Goal: Transaction & Acquisition: Purchase product/service

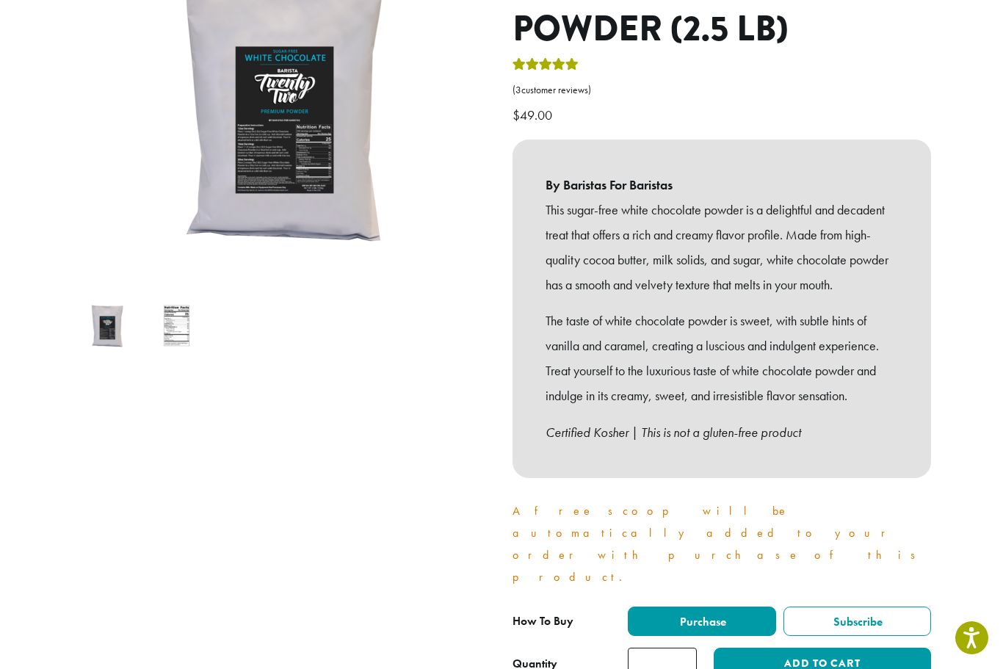
scroll to position [258, 0]
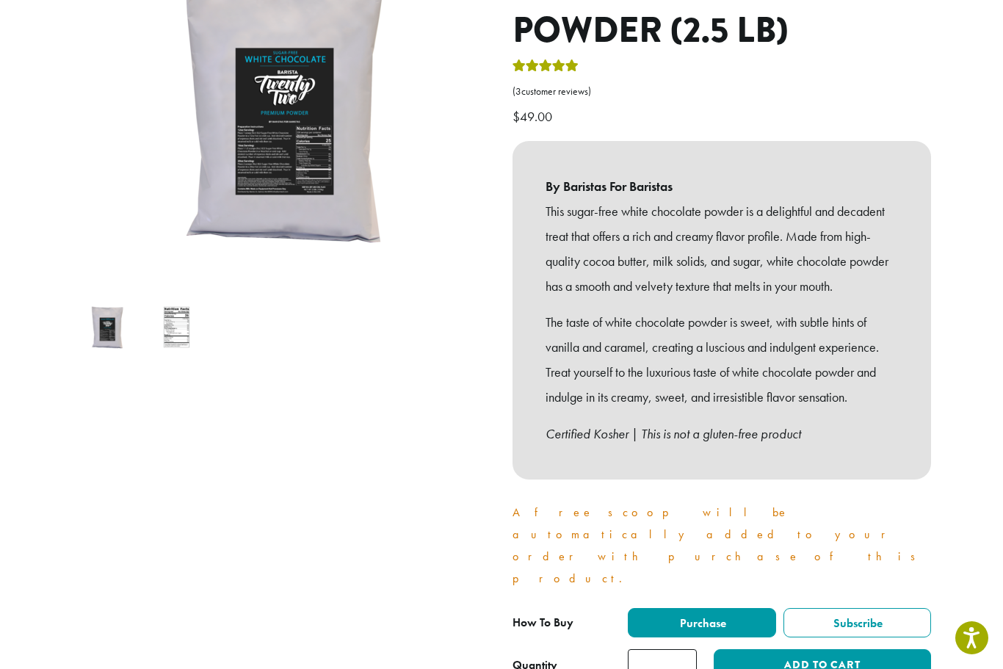
click at [788, 649] on button "Add to cart" at bounding box center [822, 665] width 217 height 33
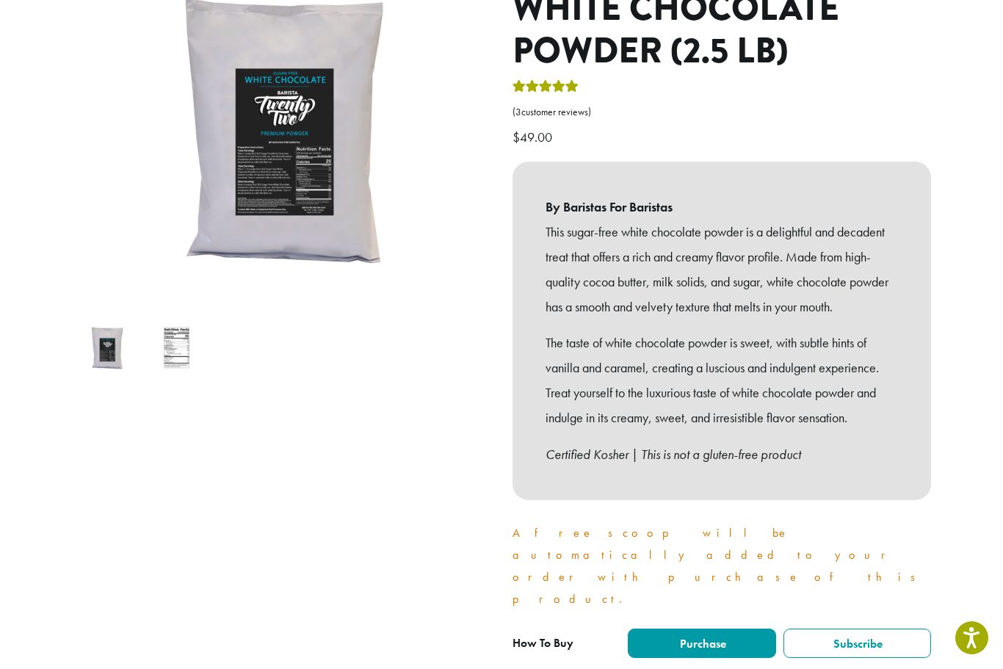
scroll to position [239, 0]
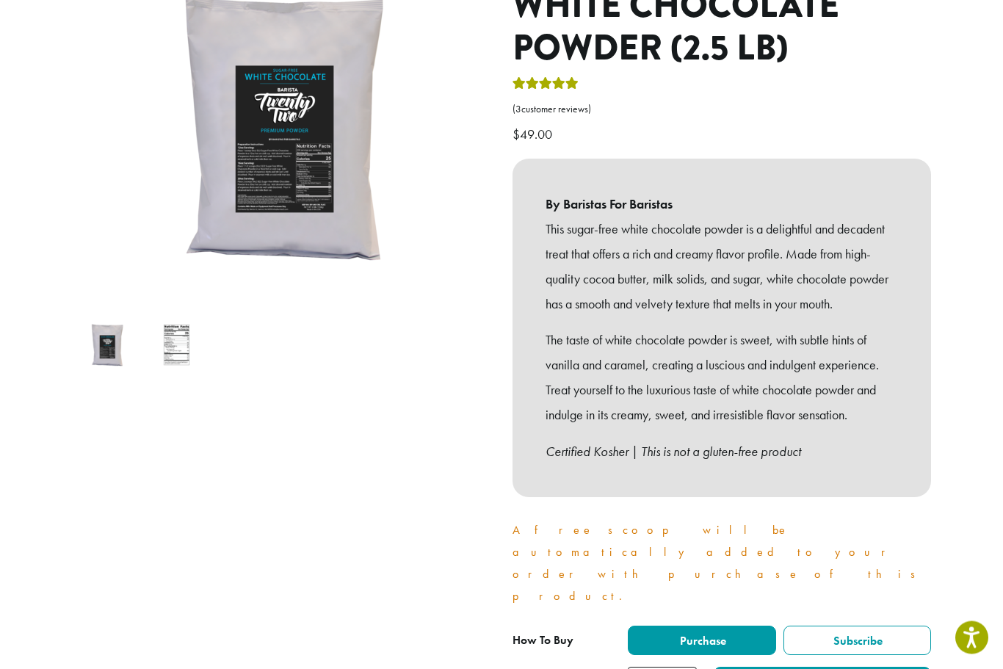
click at [731, 626] on label "Purchase" at bounding box center [702, 640] width 148 height 29
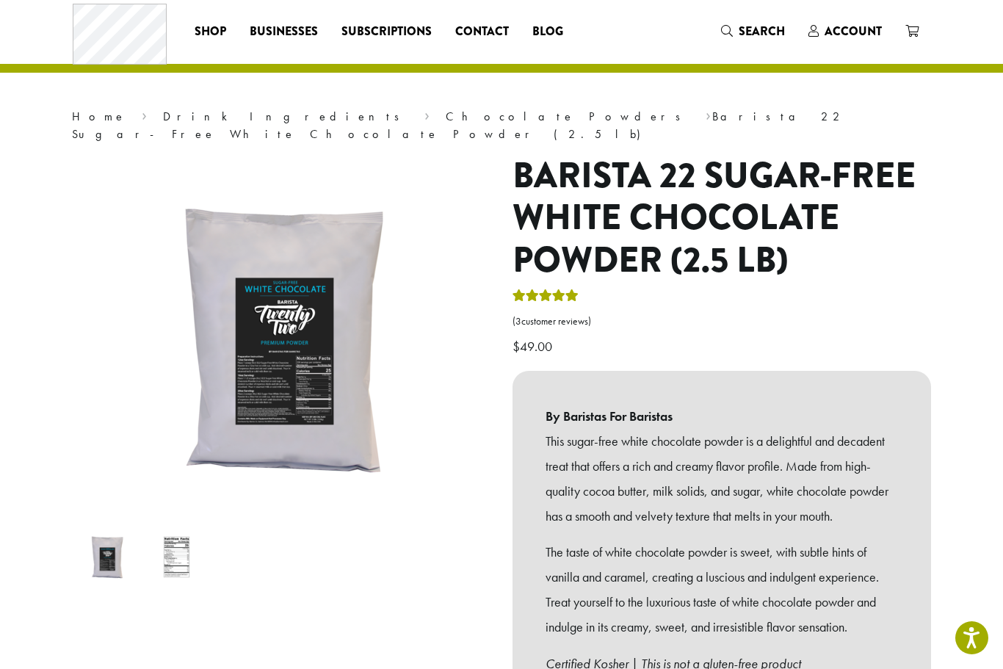
scroll to position [0, 0]
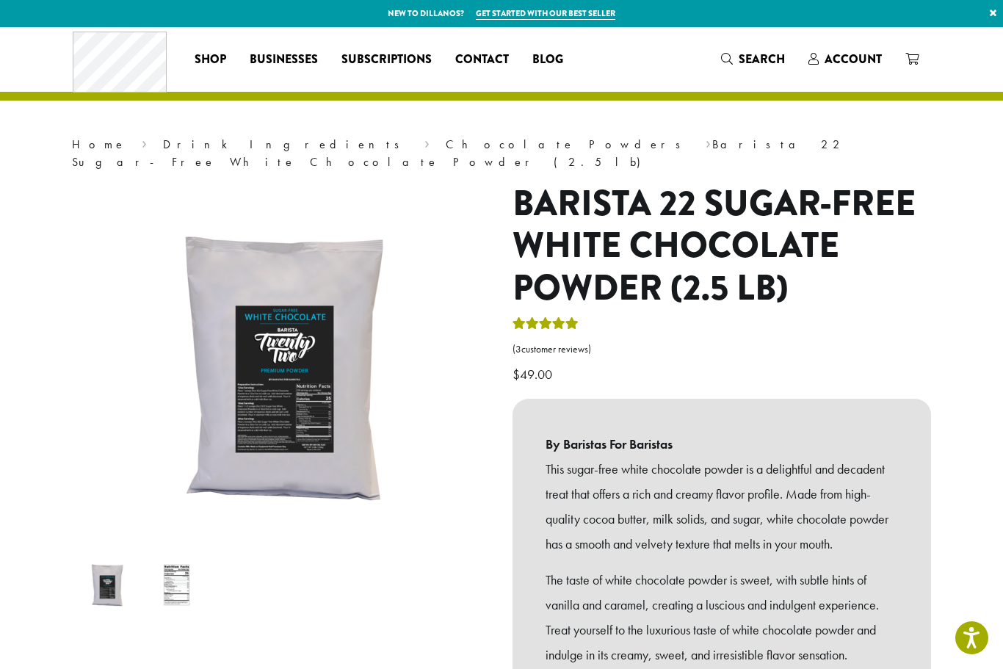
click at [858, 54] on span "Account" at bounding box center [853, 59] width 57 height 17
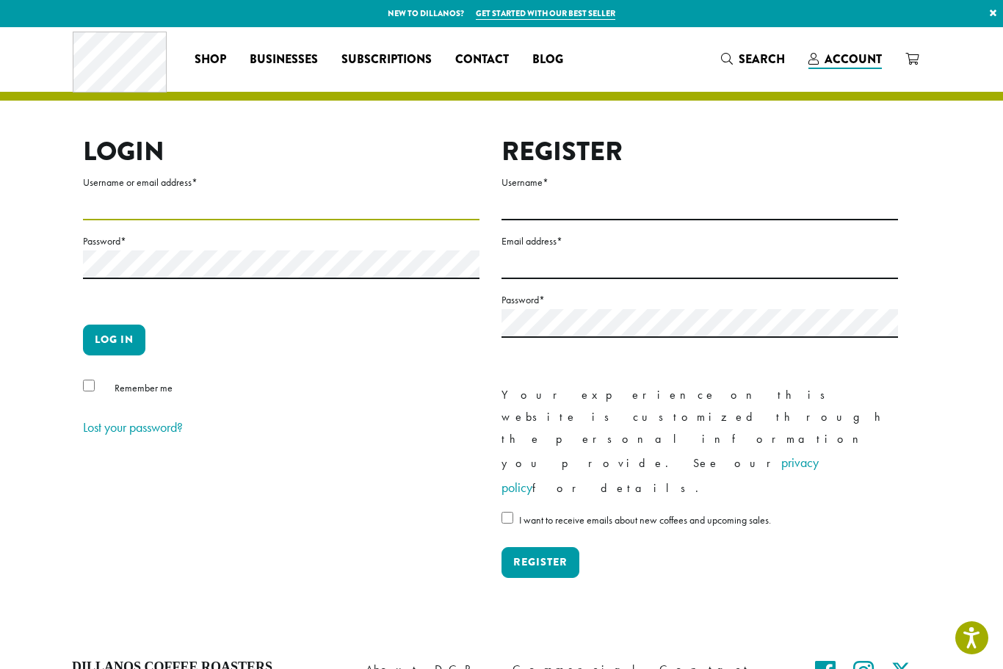
type input "**********"
click at [114, 339] on button "Log in" at bounding box center [114, 340] width 62 height 31
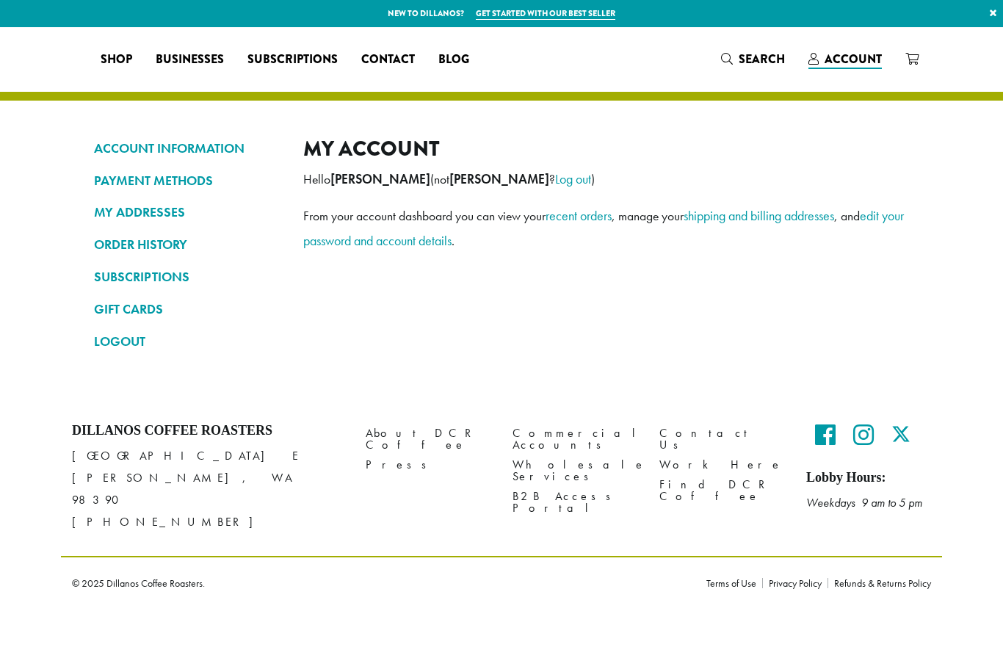
click at [87, 386] on div "ACCOUNT INFORMATION PAYMENT METHODS MY ADDRESSES ORDER HISTORY SUBSCRIPTIONS GI…" at bounding box center [501, 214] width 881 height 374
click at [167, 244] on link "ORDER HISTORY" at bounding box center [187, 244] width 187 height 25
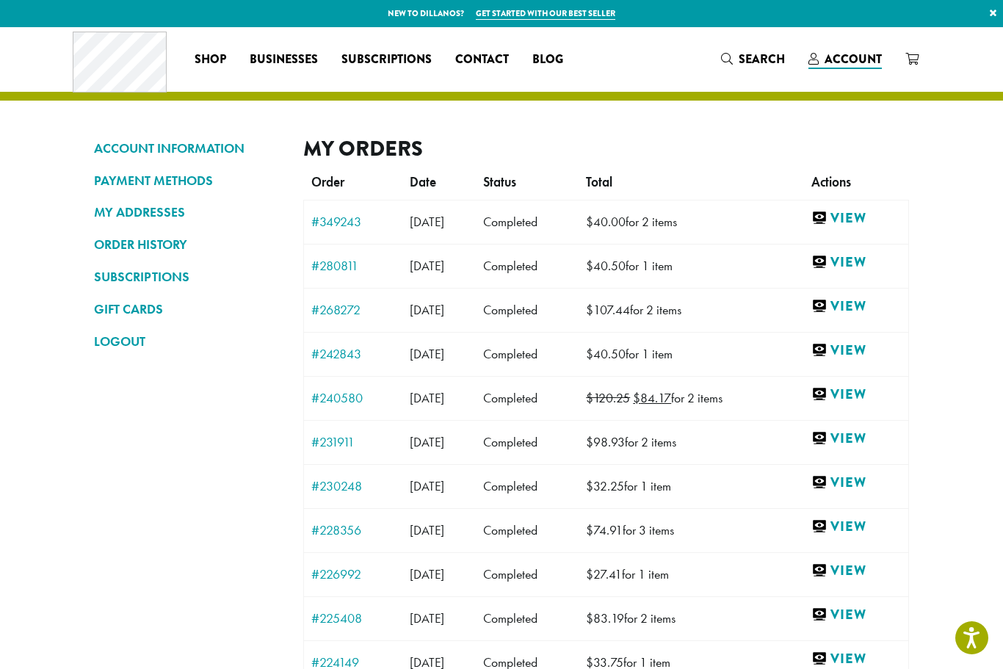
click at [867, 214] on link "View" at bounding box center [856, 218] width 90 height 18
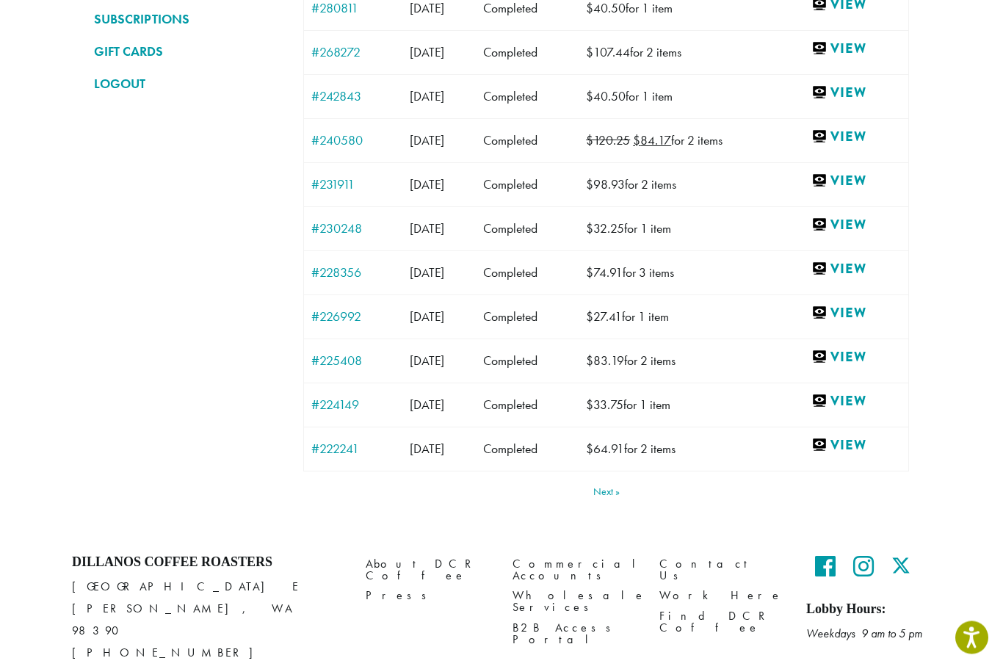
scroll to position [257, 0]
click at [870, 443] on link "View" at bounding box center [856, 446] width 90 height 18
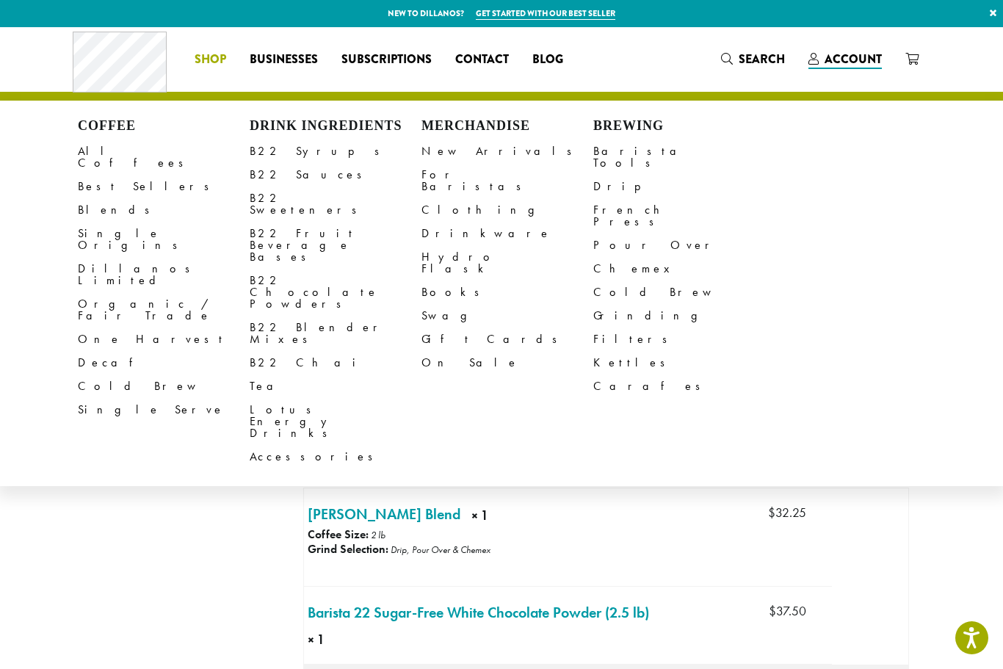
click at [121, 398] on link "Single Serve" at bounding box center [164, 409] width 172 height 23
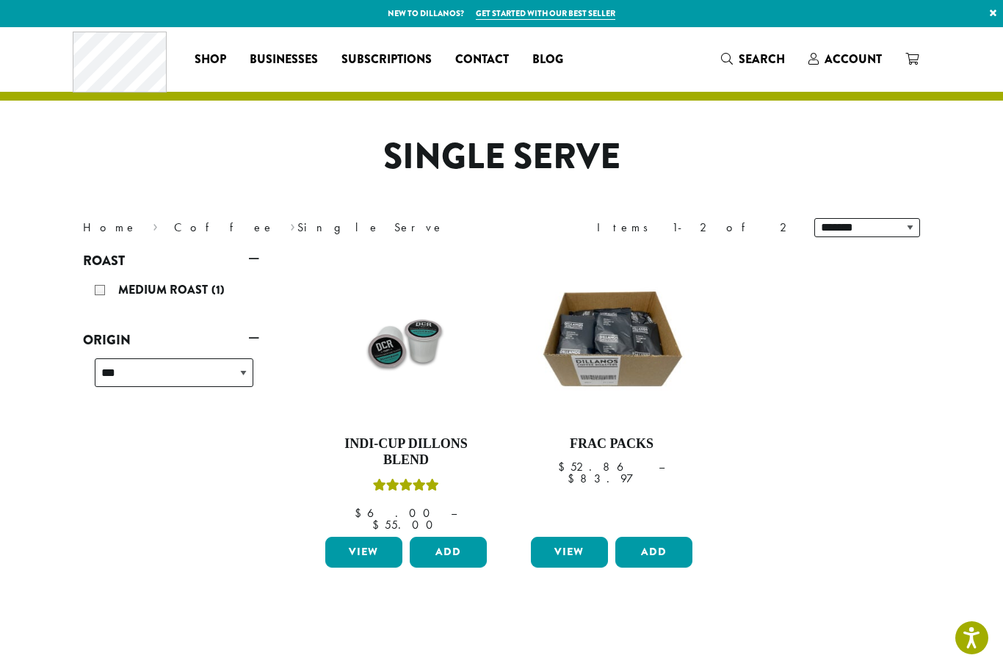
click at [420, 438] on h4 "Indi-Cup Dillons Blend" at bounding box center [406, 452] width 169 height 32
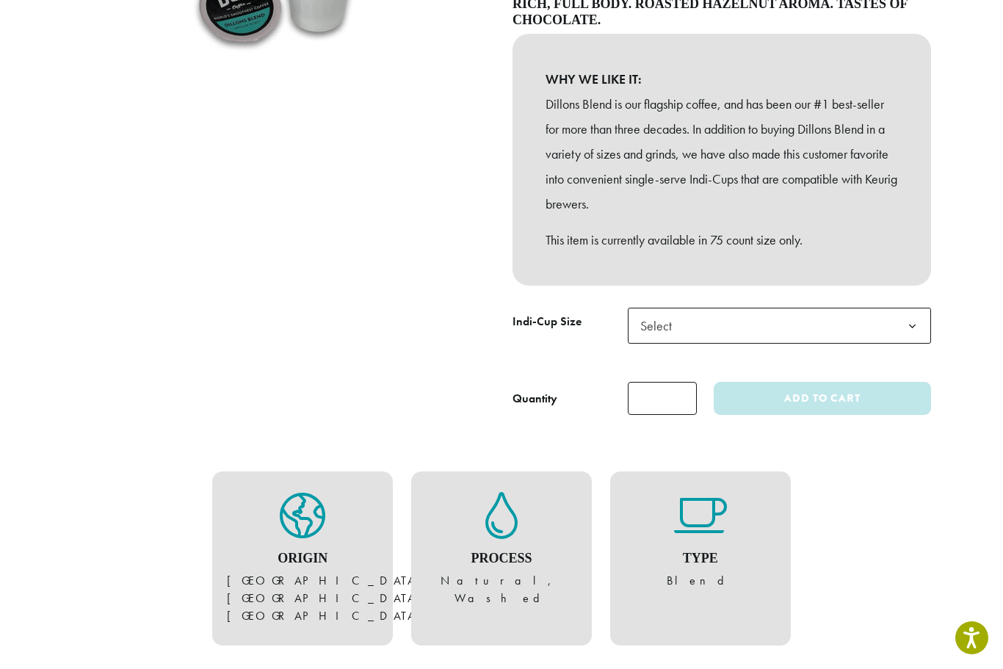
scroll to position [372, 0]
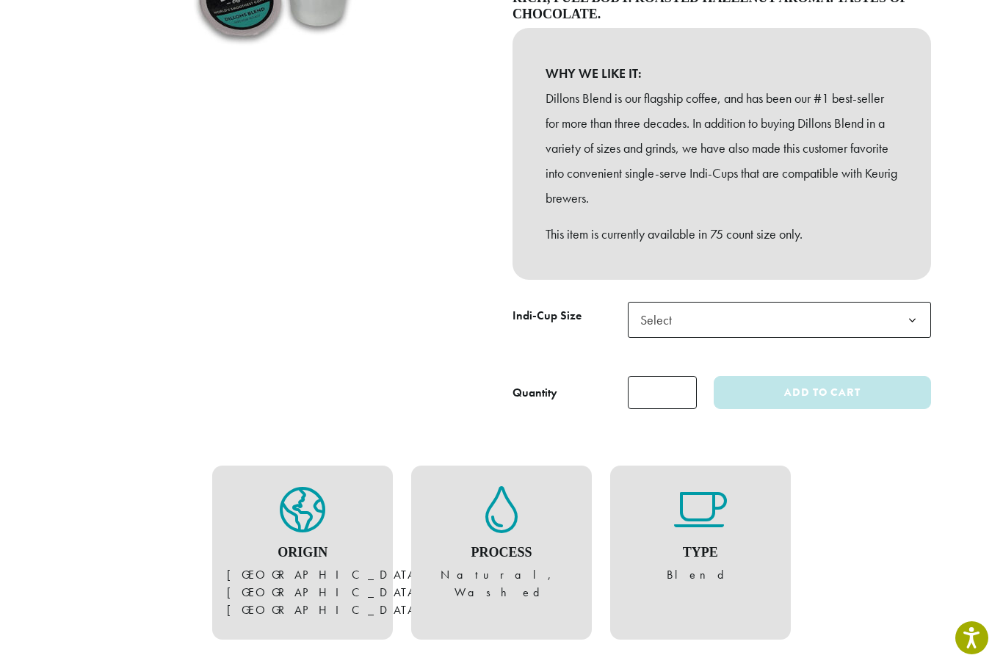
click at [871, 313] on span "Select" at bounding box center [779, 320] width 303 height 36
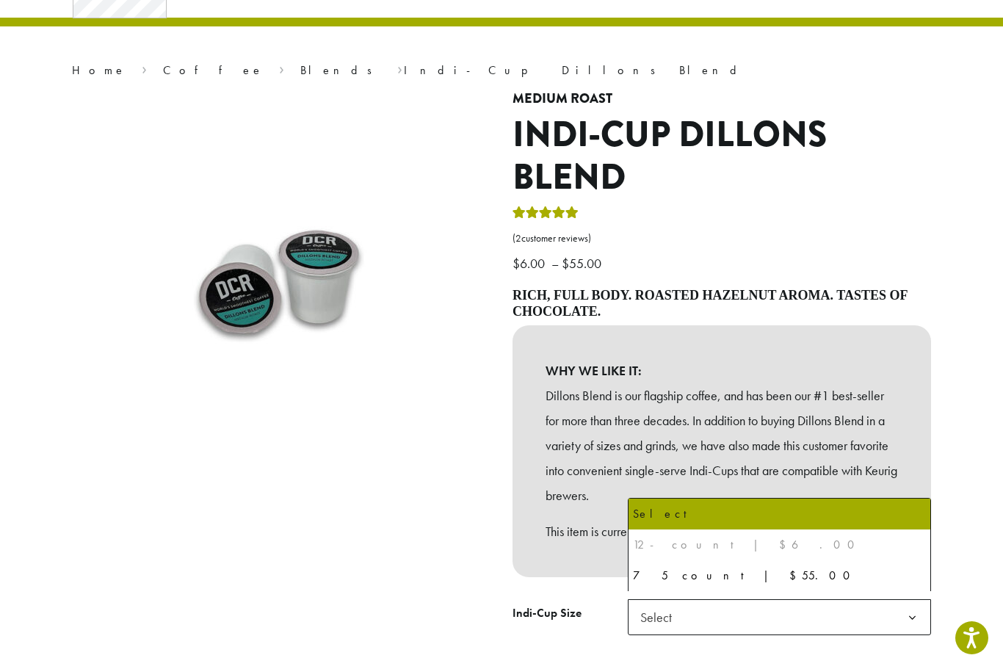
scroll to position [74, 0]
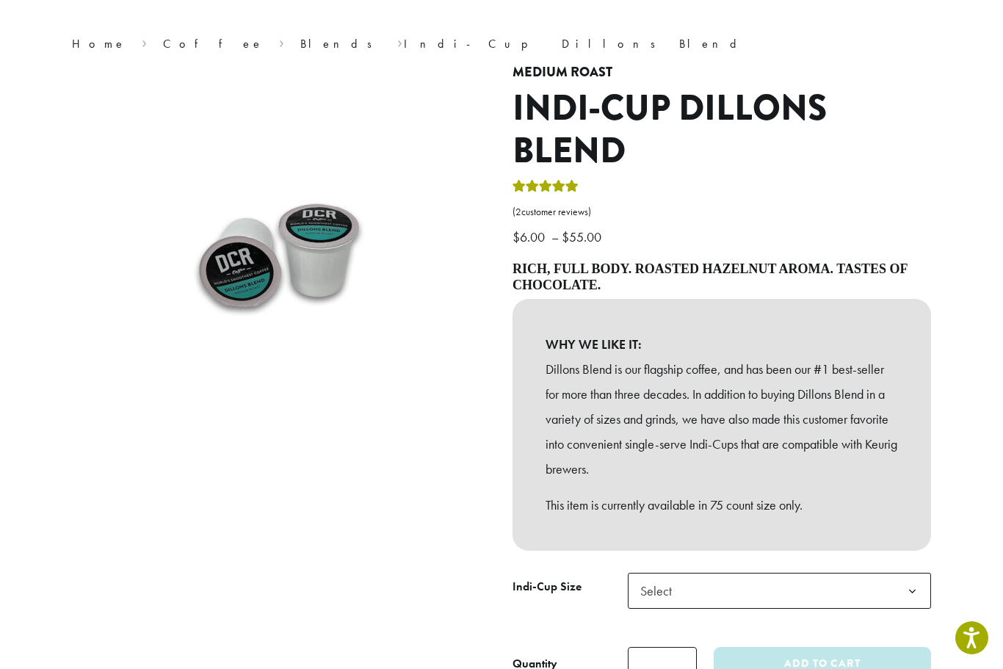
scroll to position [0, 0]
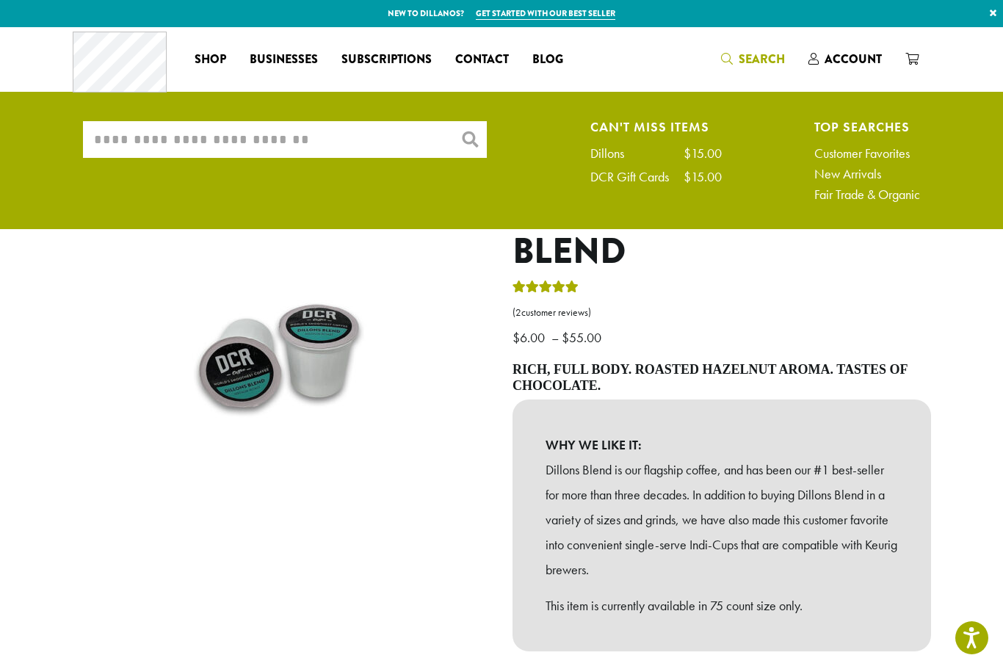
click at [364, 134] on input "What are you searching for?" at bounding box center [285, 139] width 404 height 37
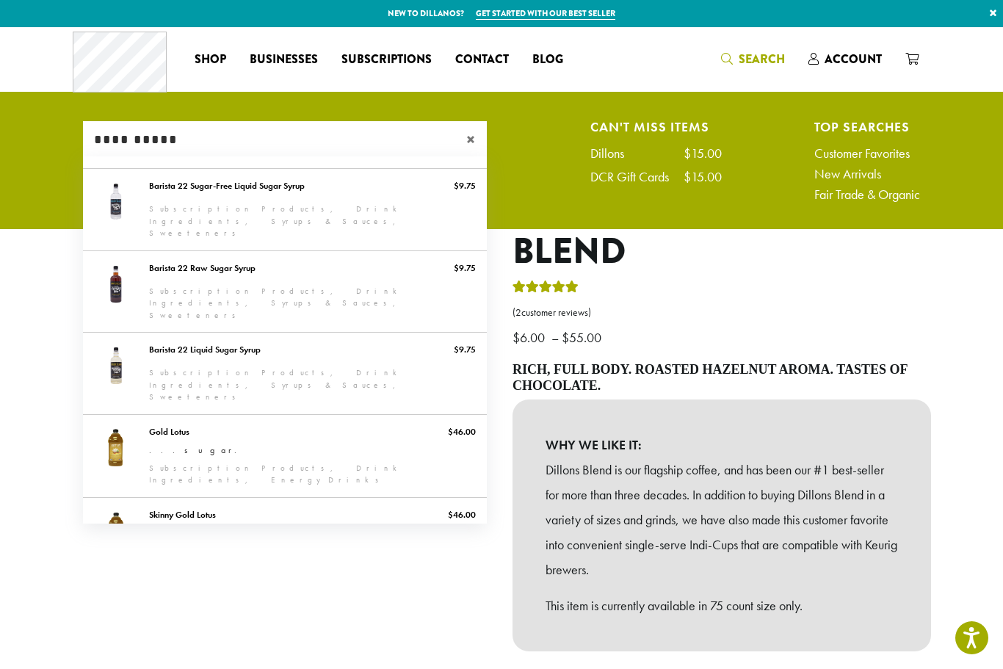
type input "**********"
click at [868, 271] on div "**********" at bounding box center [722, 479] width 441 height 628
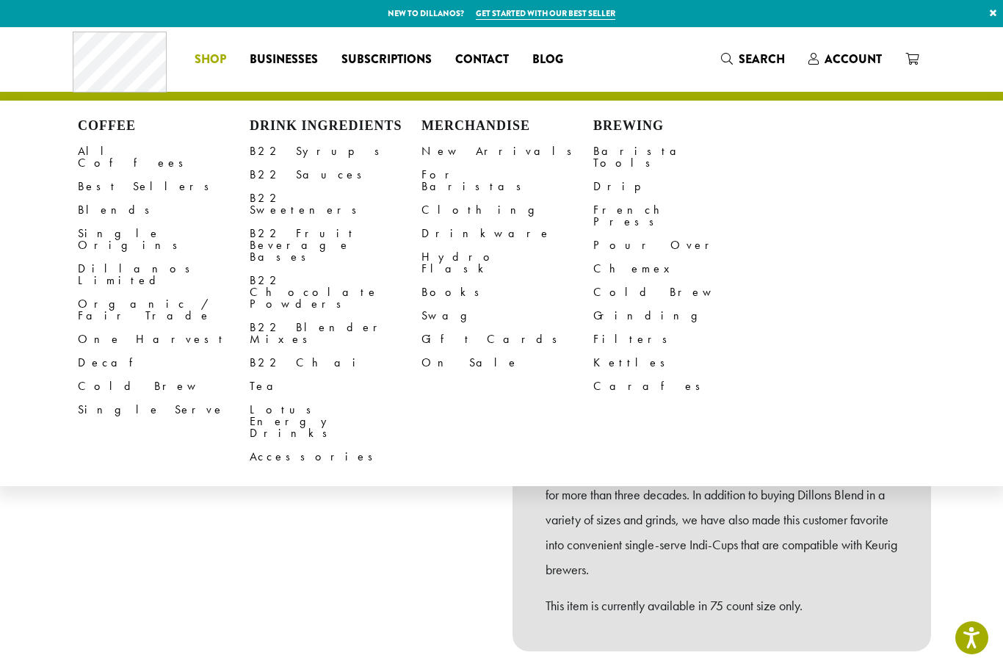
click at [351, 269] on link "B22 Chocolate Powders" at bounding box center [336, 292] width 172 height 47
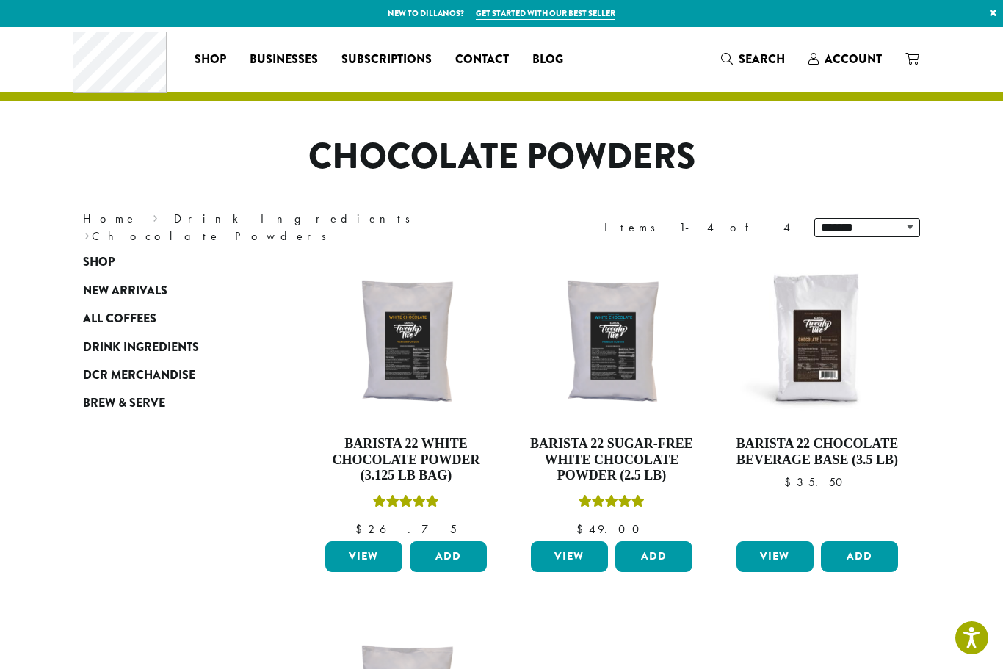
click at [665, 551] on button "Add" at bounding box center [653, 556] width 77 height 31
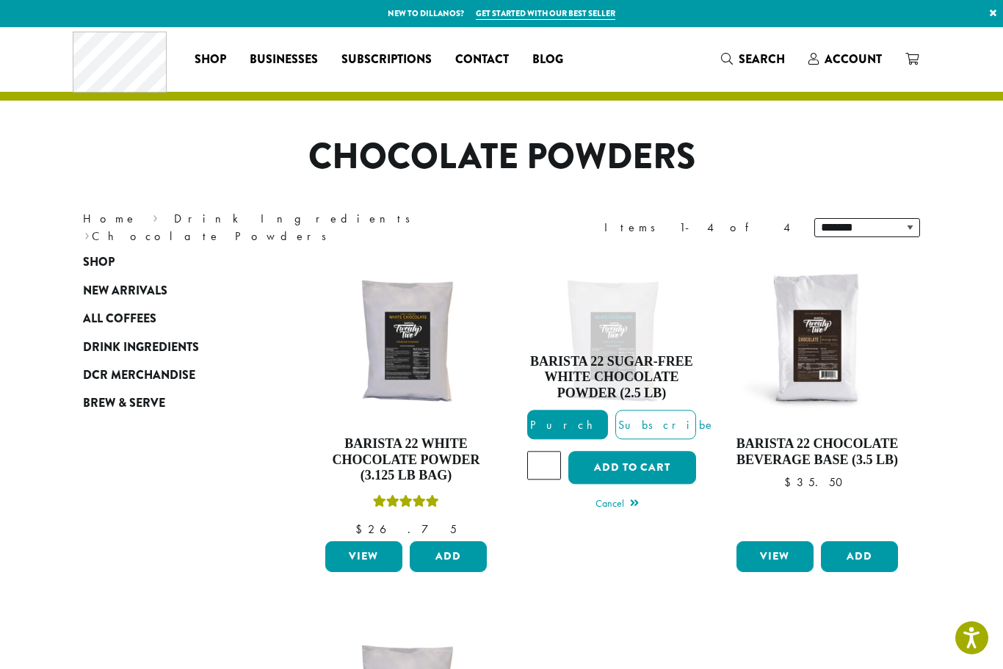
click at [672, 459] on button "Add to cart" at bounding box center [632, 468] width 128 height 33
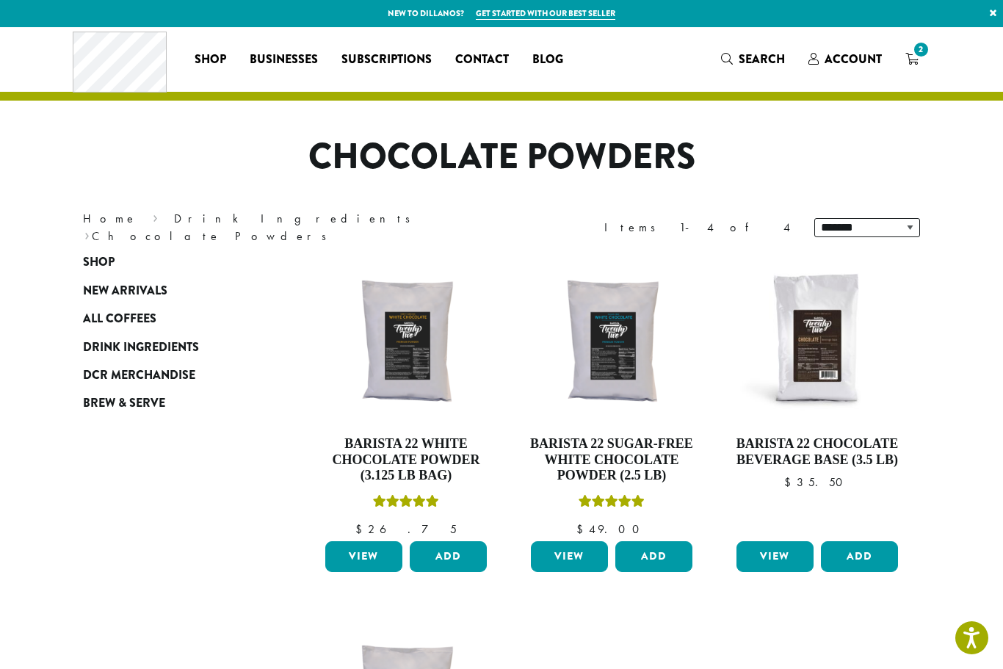
click at [915, 56] on span "2" at bounding box center [921, 50] width 20 height 20
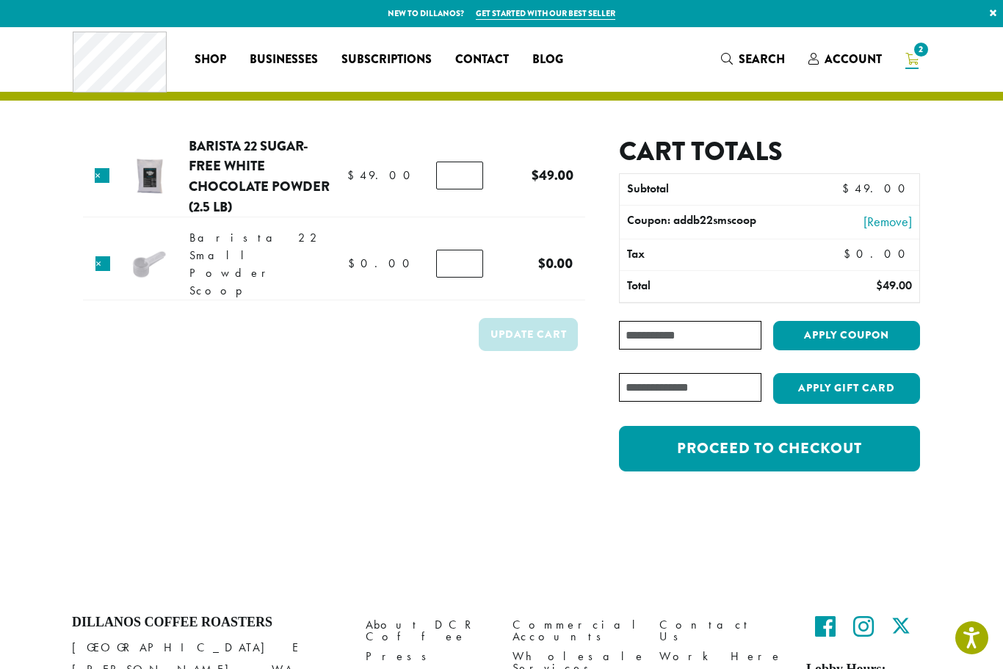
click at [699, 331] on input "Coupon:" at bounding box center [690, 335] width 142 height 29
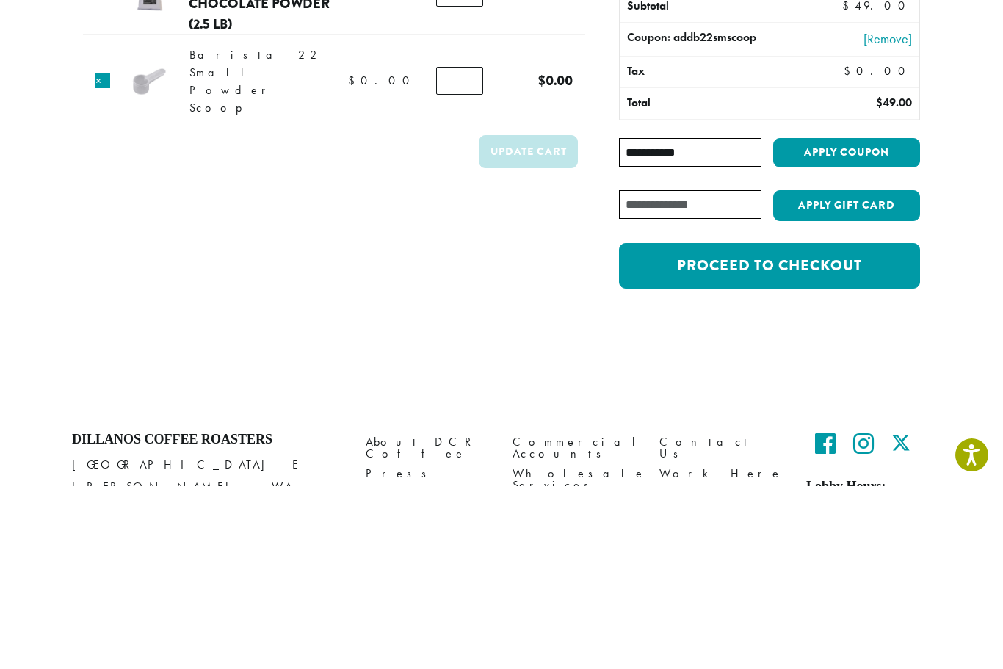
type input "**********"
click at [850, 321] on button "Apply coupon" at bounding box center [846, 336] width 147 height 30
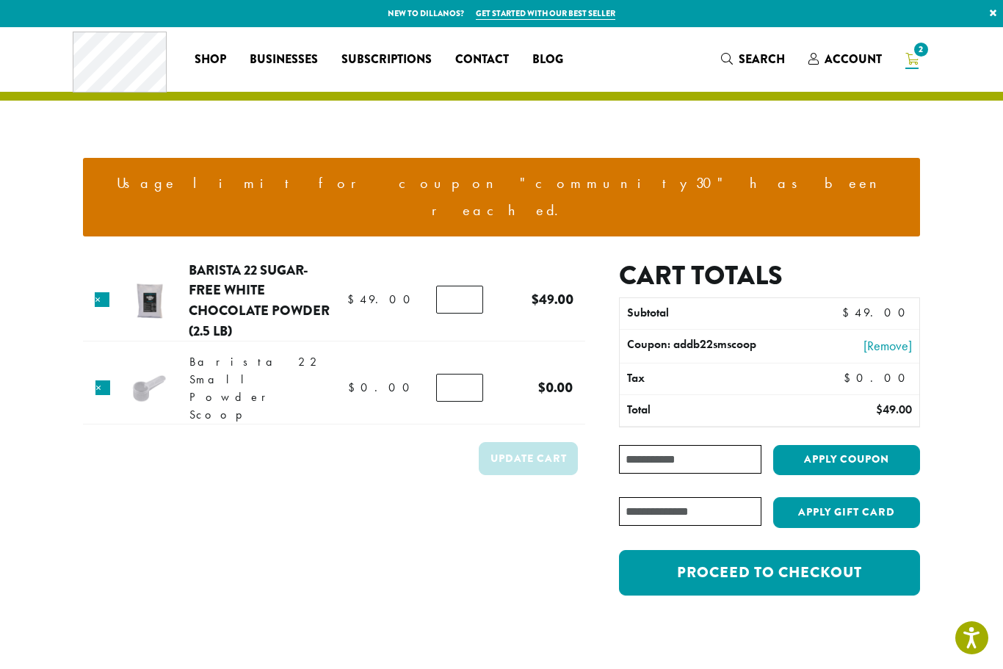
click at [712, 445] on input "Coupon:" at bounding box center [690, 459] width 142 height 29
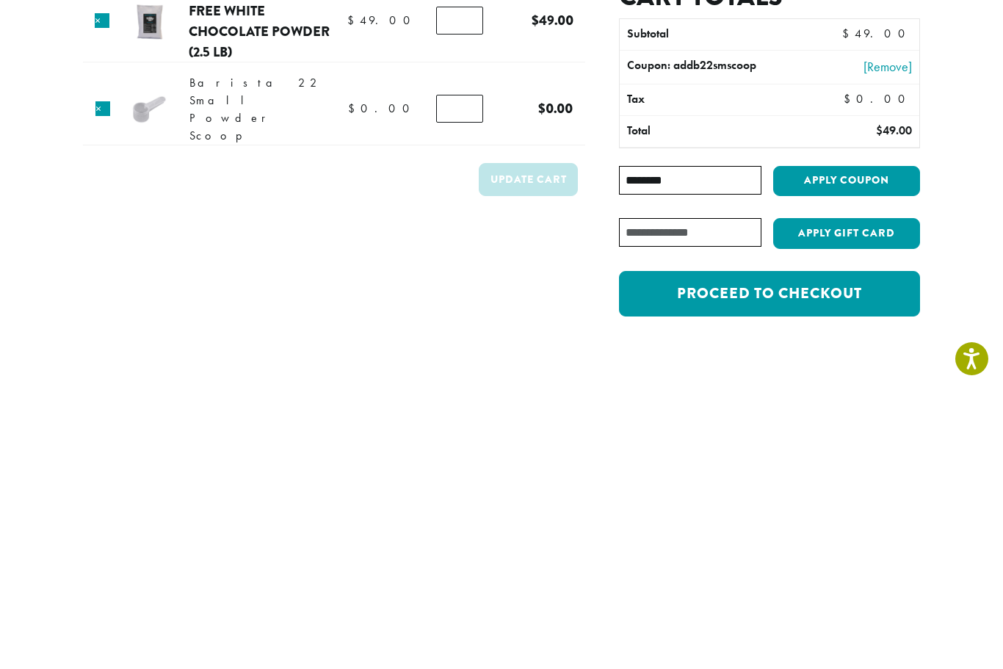
type input "********"
click at [838, 445] on button "Apply coupon" at bounding box center [846, 460] width 147 height 30
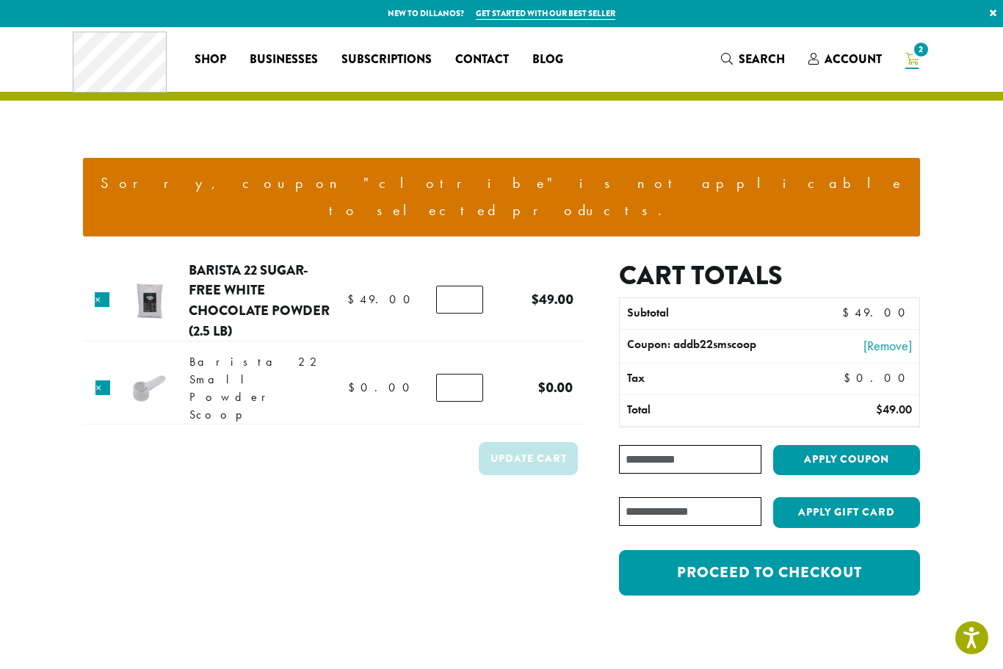
click at [687, 445] on input "Coupon:" at bounding box center [690, 459] width 142 height 29
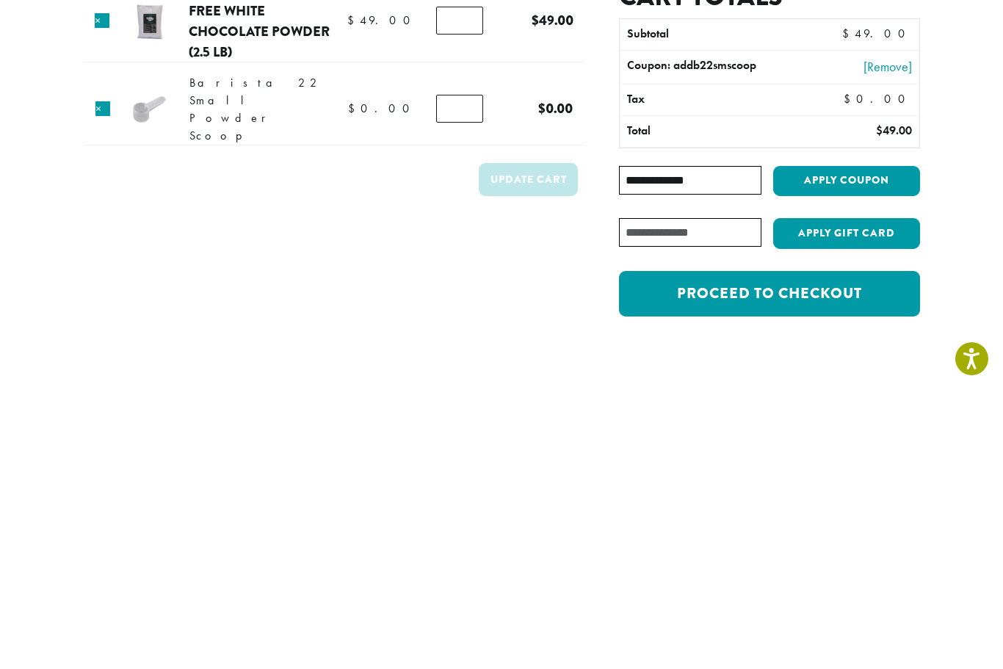
type input "**********"
click at [833, 445] on button "Apply coupon" at bounding box center [846, 460] width 147 height 30
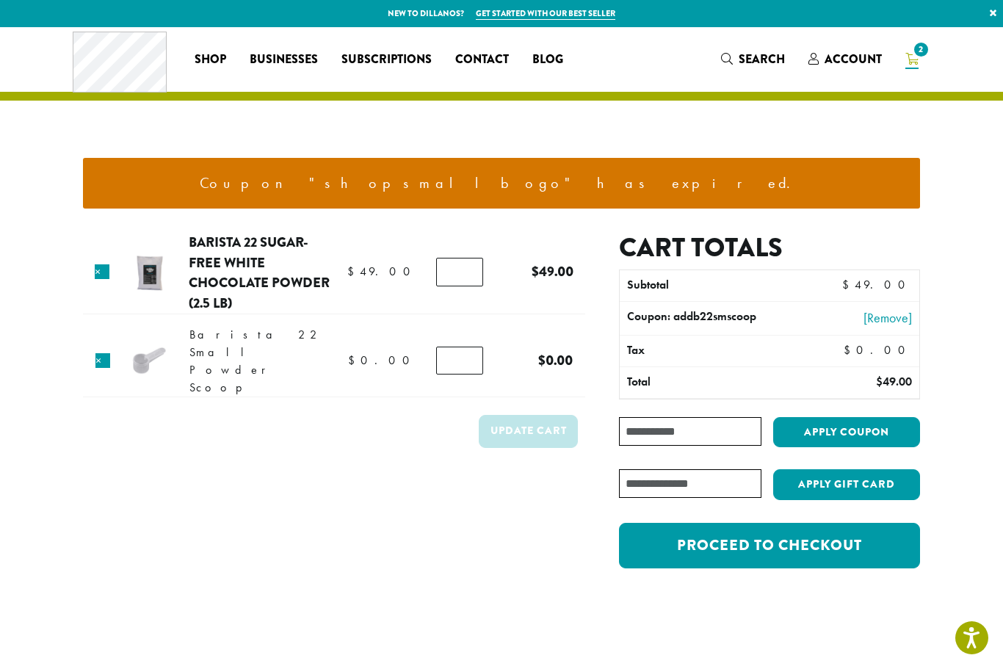
click at [696, 428] on input "Coupon:" at bounding box center [690, 431] width 142 height 29
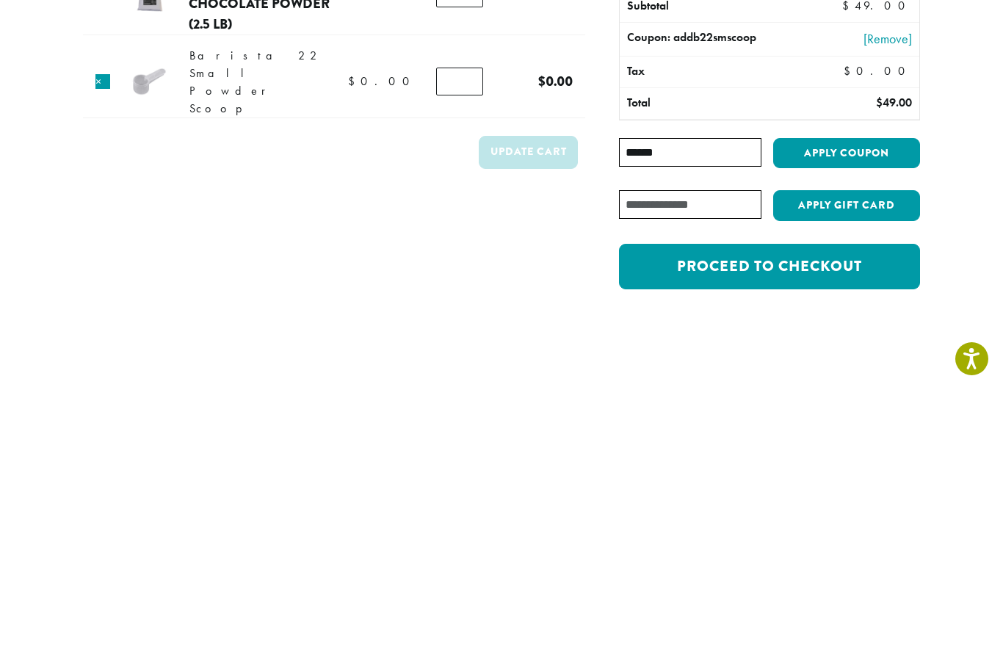
type input "******"
click at [855, 417] on button "Apply coupon" at bounding box center [846, 432] width 147 height 30
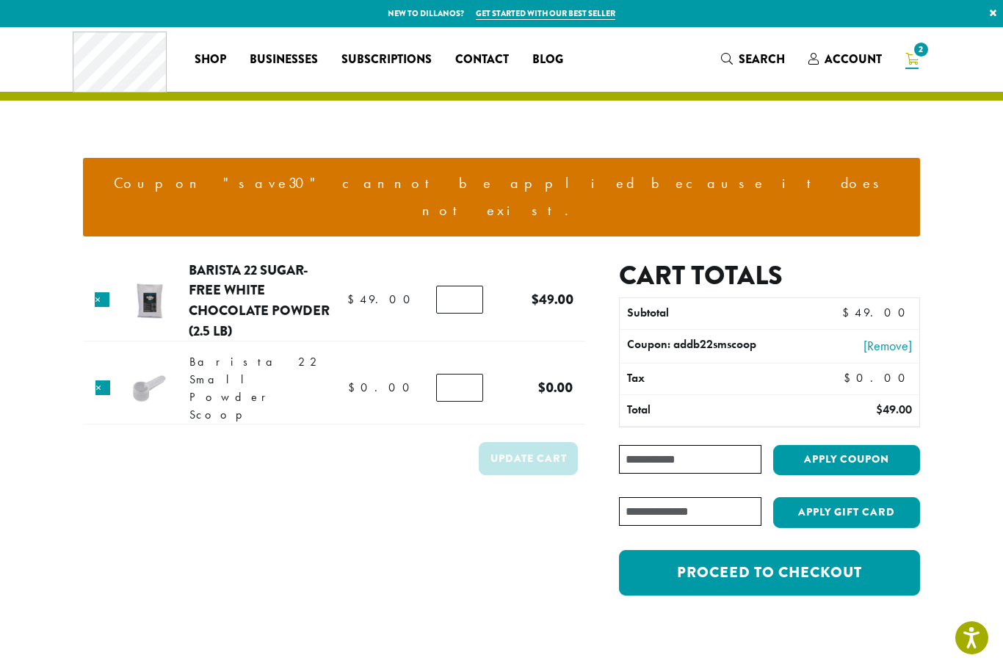
click at [695, 445] on input "Coupon:" at bounding box center [690, 459] width 142 height 29
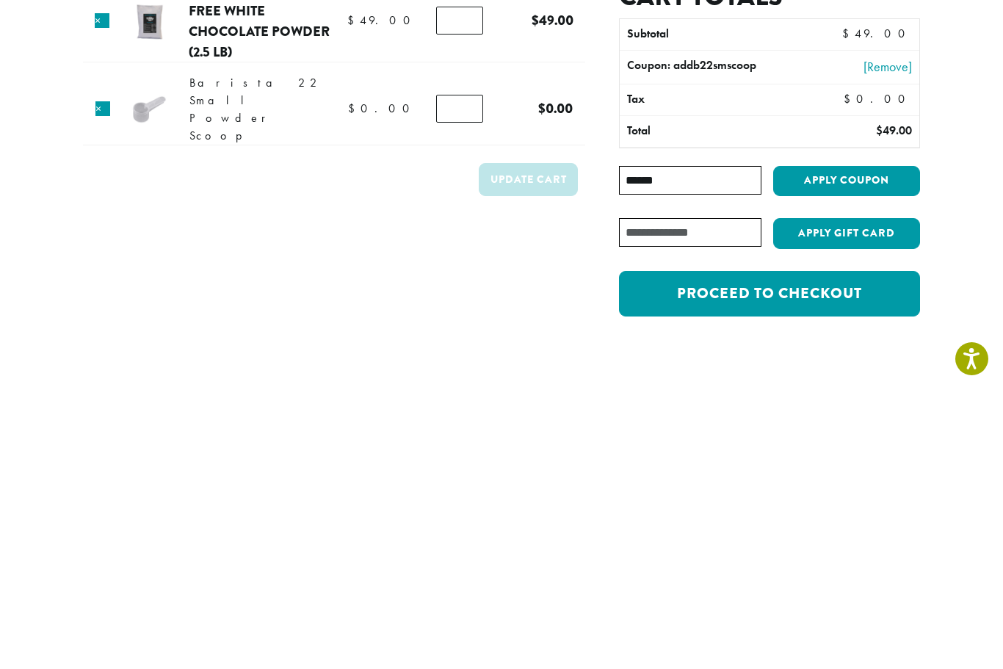
type input "******"
click at [841, 445] on button "Apply coupon" at bounding box center [846, 460] width 147 height 30
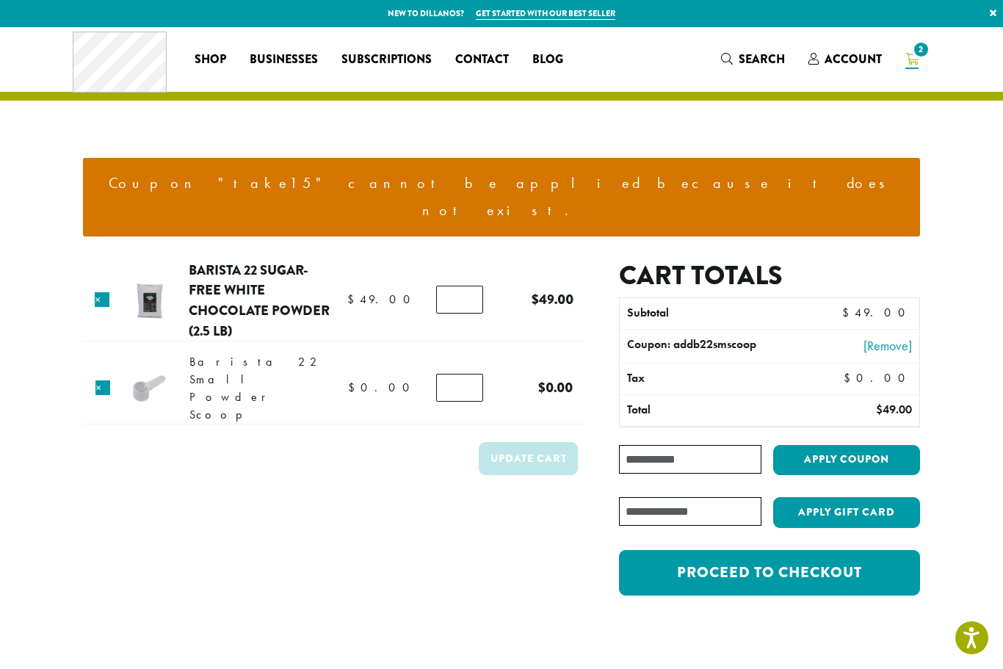
click at [706, 445] on input "Coupon:" at bounding box center [690, 459] width 142 height 29
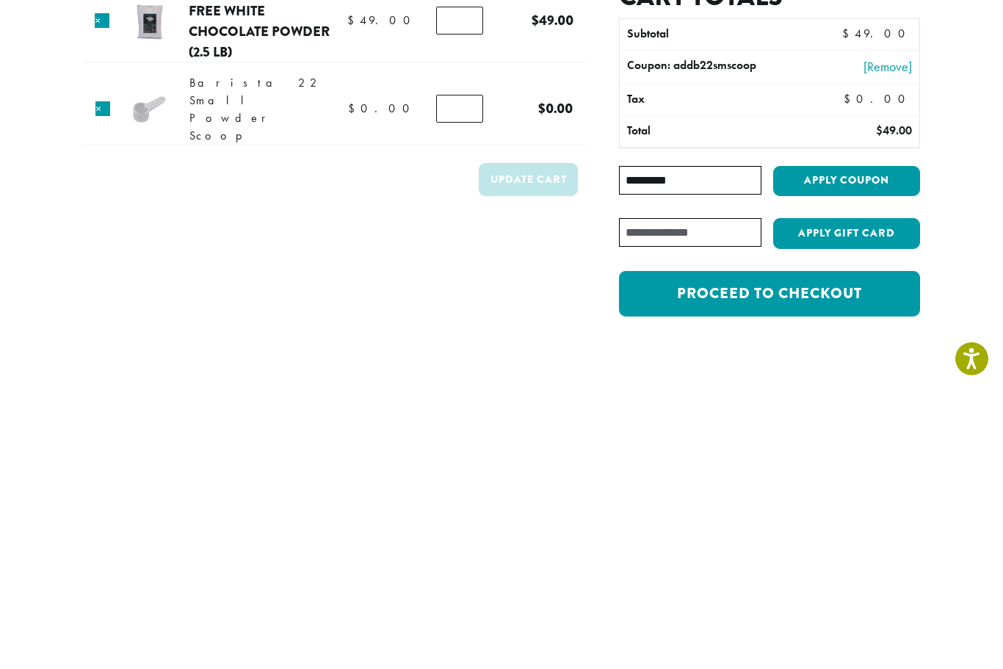
type input "*********"
click at [844, 445] on button "Apply coupon" at bounding box center [846, 460] width 147 height 30
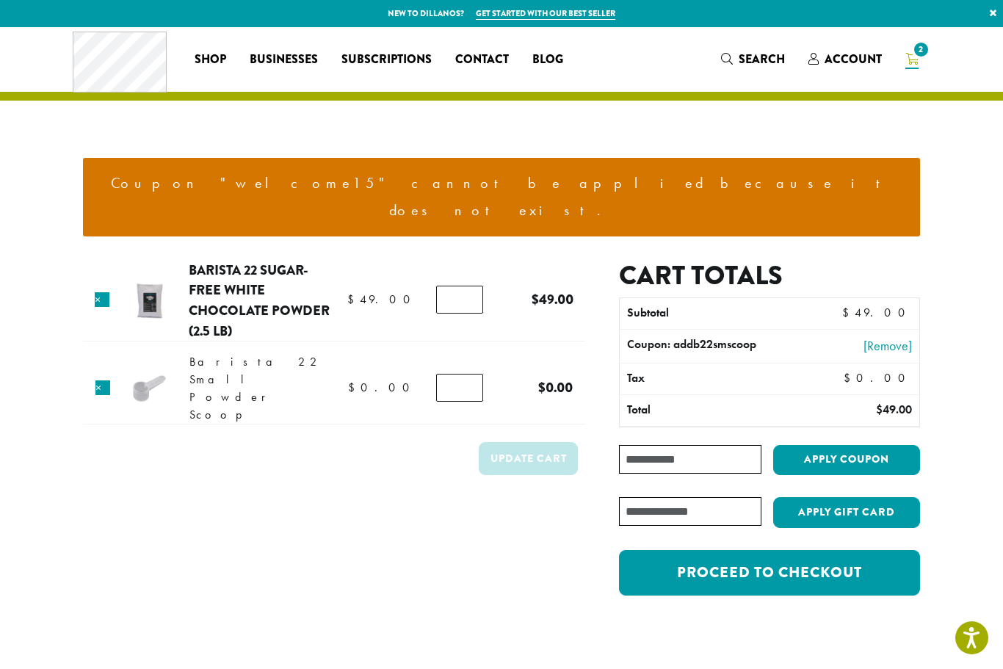
click at [794, 550] on link "Proceed to checkout" at bounding box center [769, 573] width 301 height 46
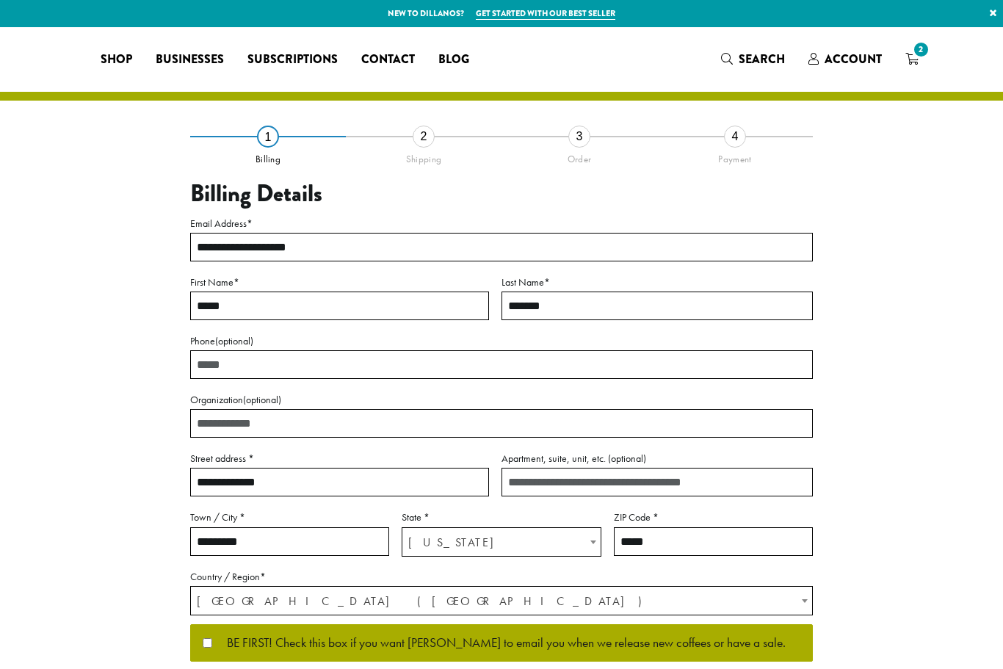
select select "**"
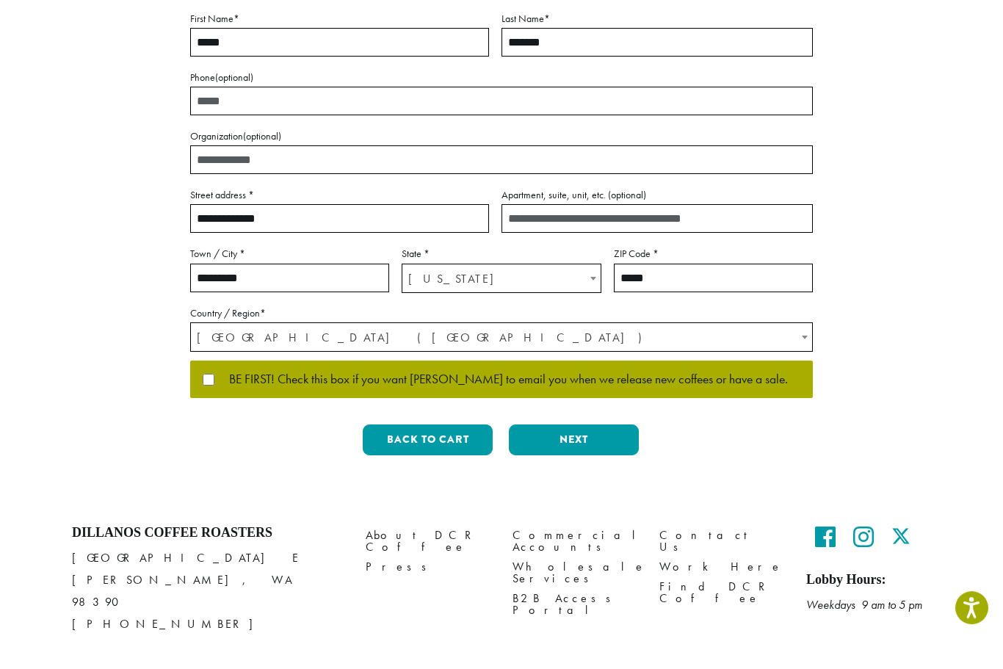
scroll to position [233, 0]
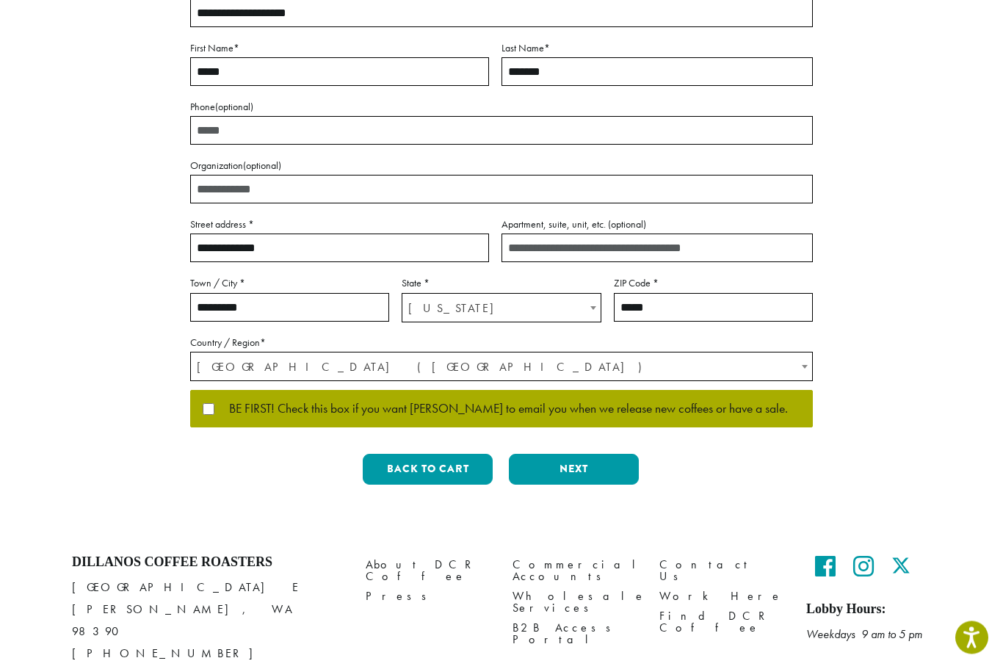
click at [587, 472] on button "Next" at bounding box center [574, 470] width 130 height 31
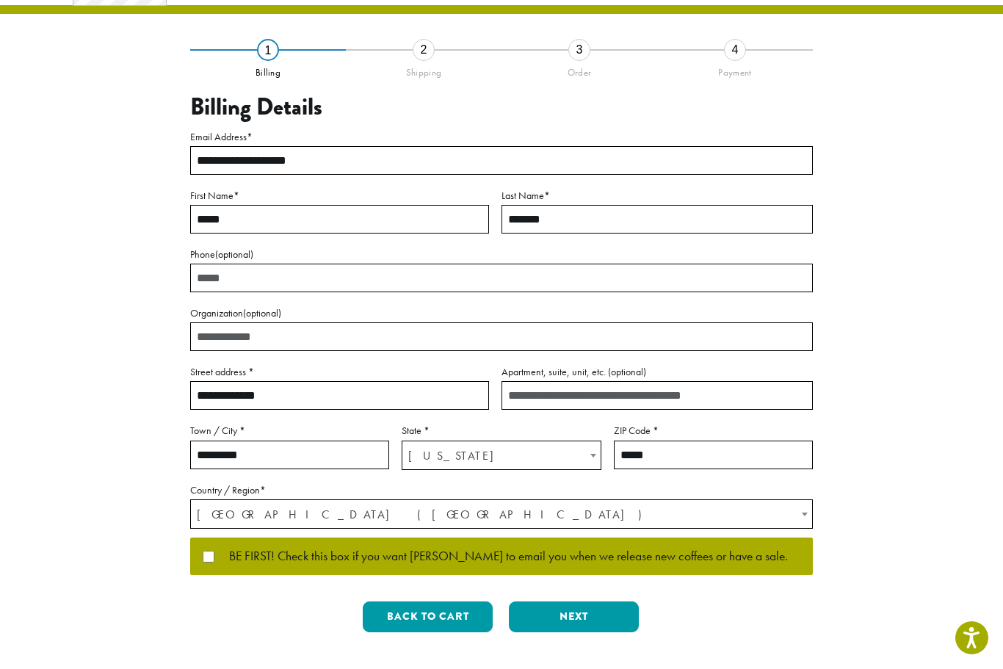
scroll to position [0, 0]
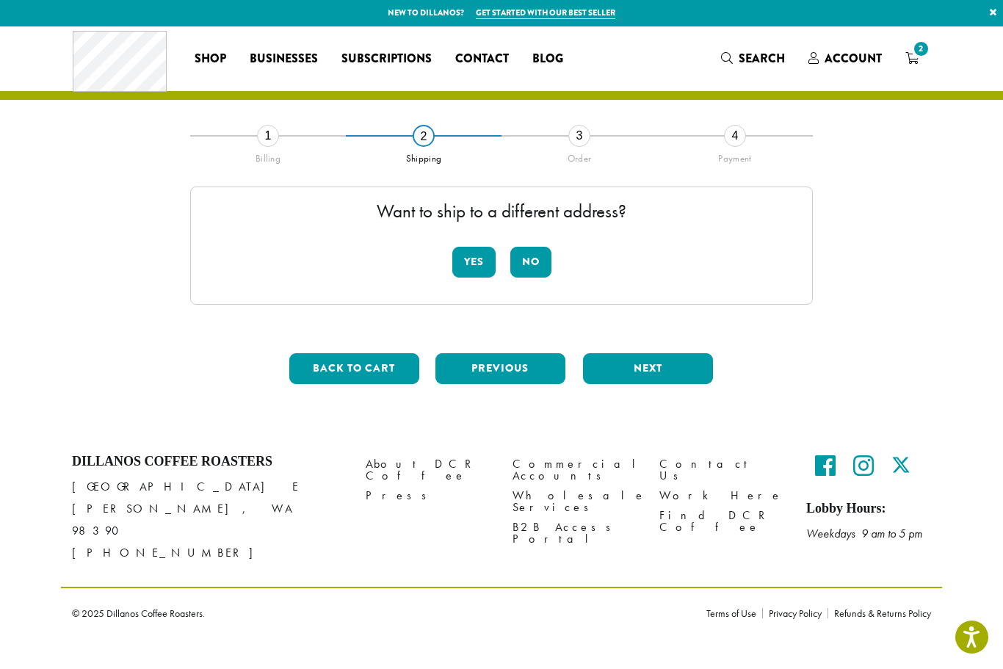
click at [537, 257] on button "No" at bounding box center [530, 262] width 41 height 31
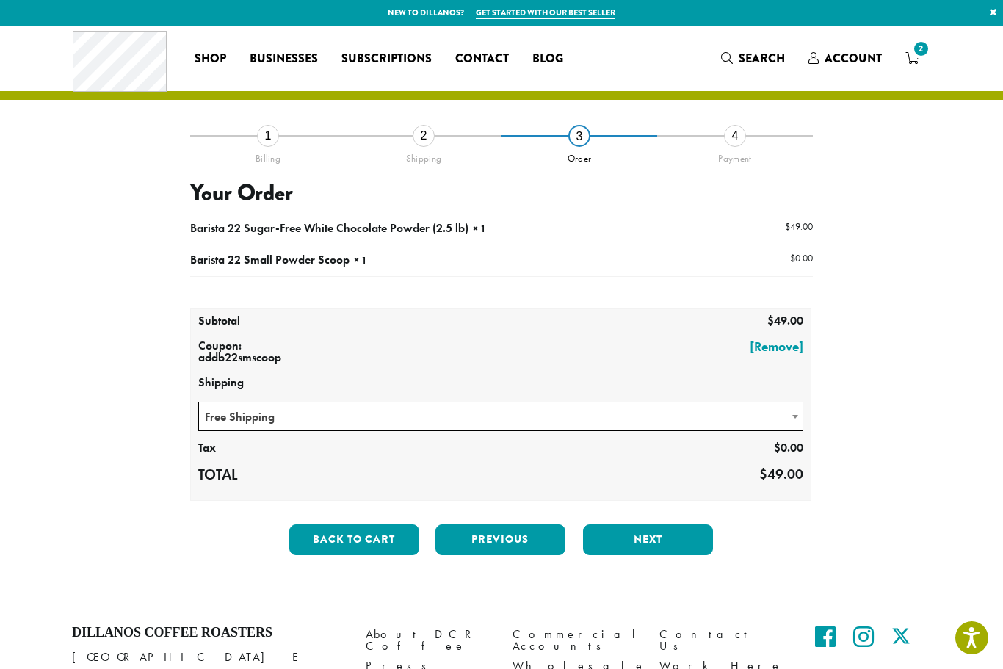
click at [786, 416] on span "Free Shipping" at bounding box center [501, 416] width 604 height 29
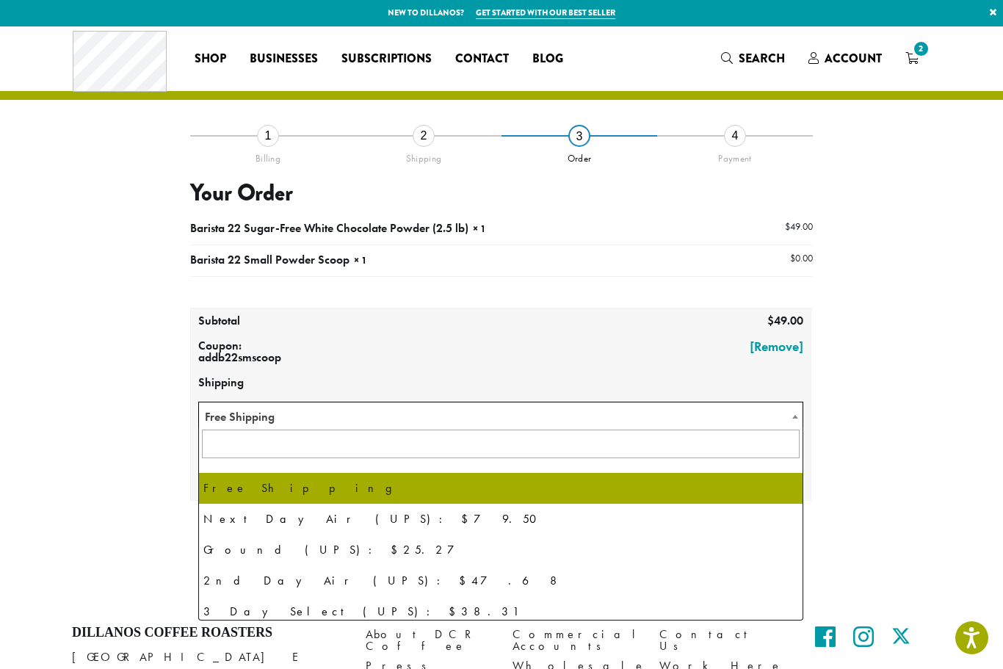
scroll to position [0, 0]
click at [739, 430] on input "text" at bounding box center [501, 444] width 598 height 29
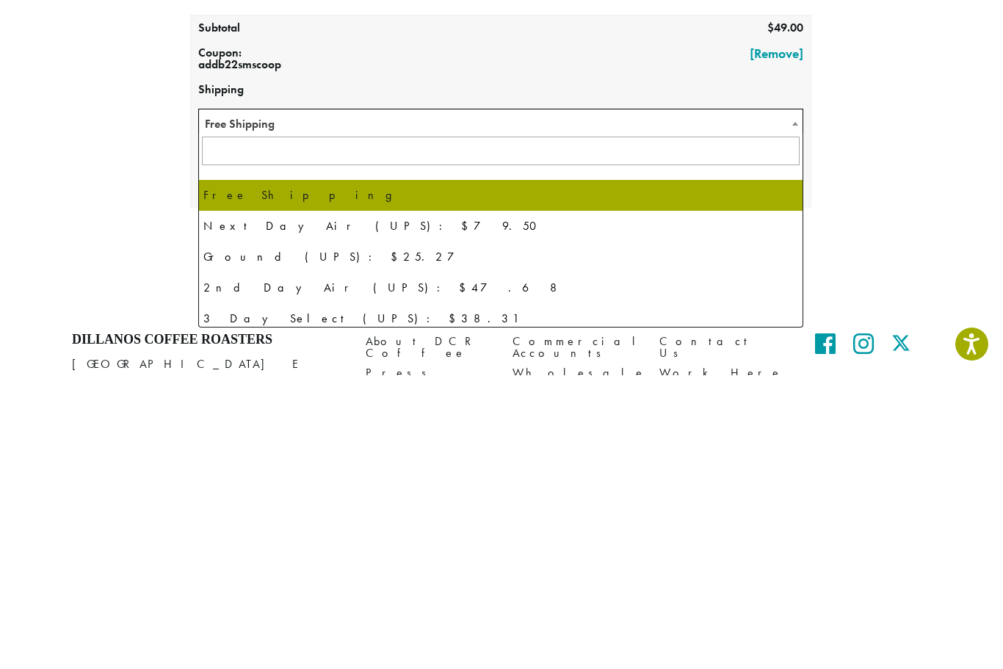
click at [900, 211] on div "**********" at bounding box center [501, 352] width 837 height 432
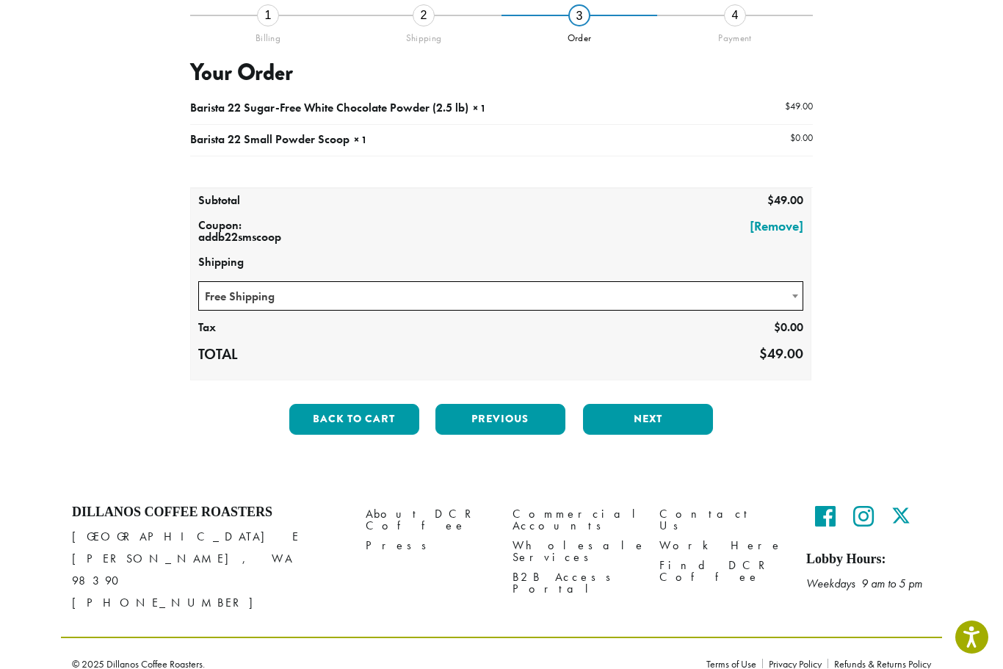
click at [670, 411] on button "Next" at bounding box center [648, 420] width 130 height 31
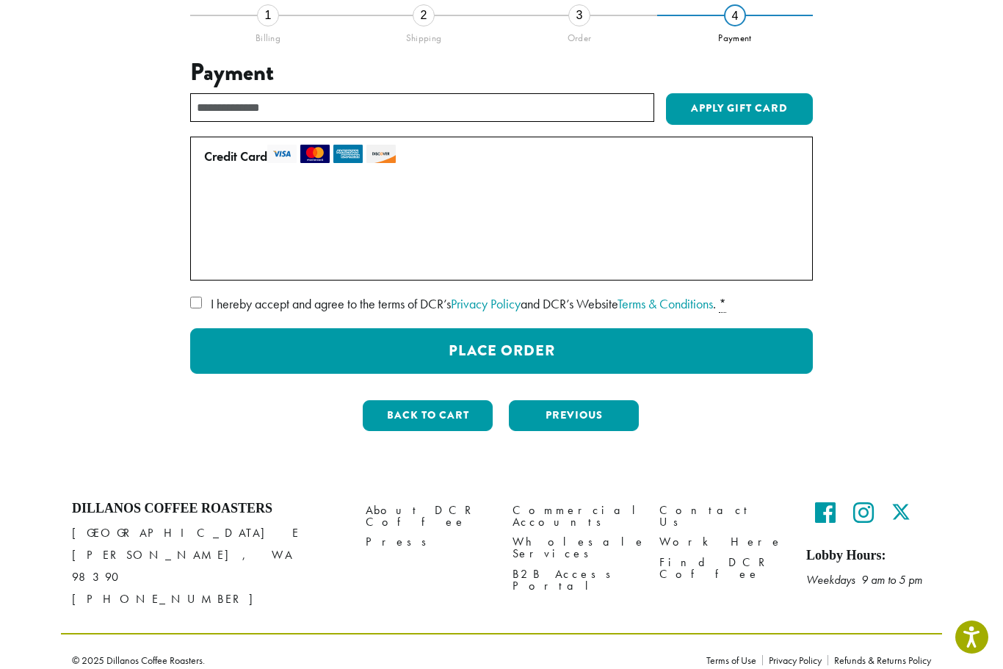
scroll to position [115, 0]
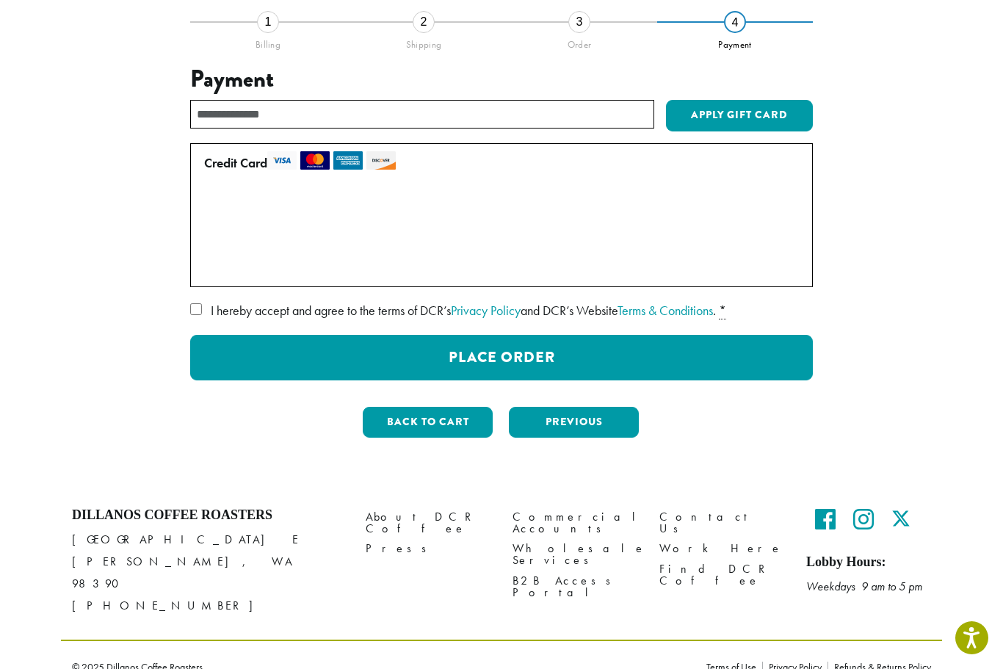
click at [367, 209] on span "• • • 6690 (expires 12/23)" at bounding box center [318, 206] width 191 height 17
click at [363, 233] on span "• • • 9653 (expires 06/27)" at bounding box center [319, 236] width 193 height 17
click at [594, 353] on button "Place Order" at bounding box center [501, 358] width 623 height 46
